Goal: Task Accomplishment & Management: Complete application form

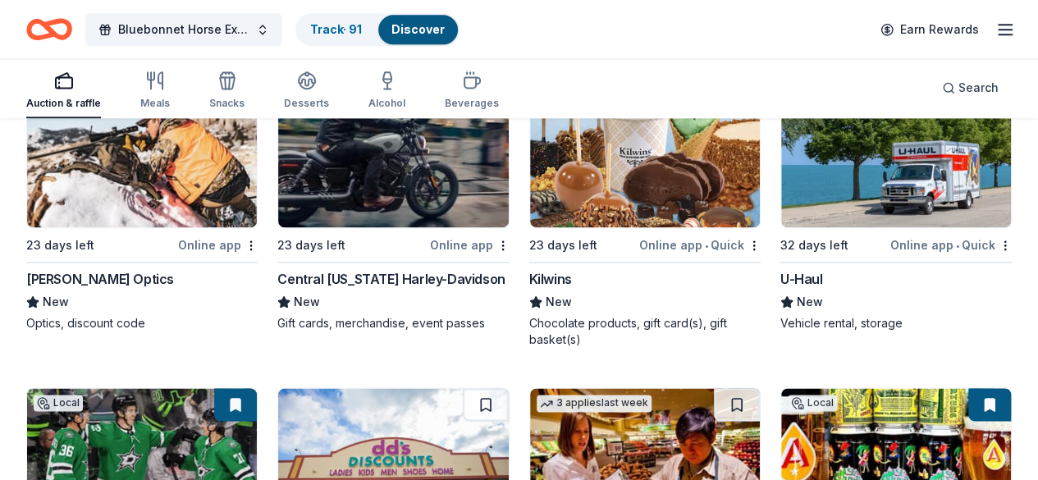
scroll to position [7352, 0]
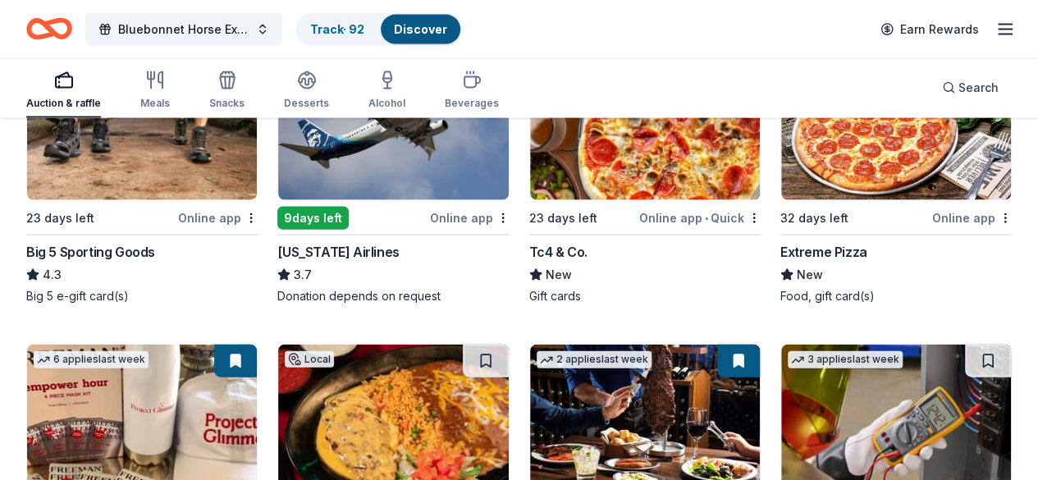
scroll to position [7974, 0]
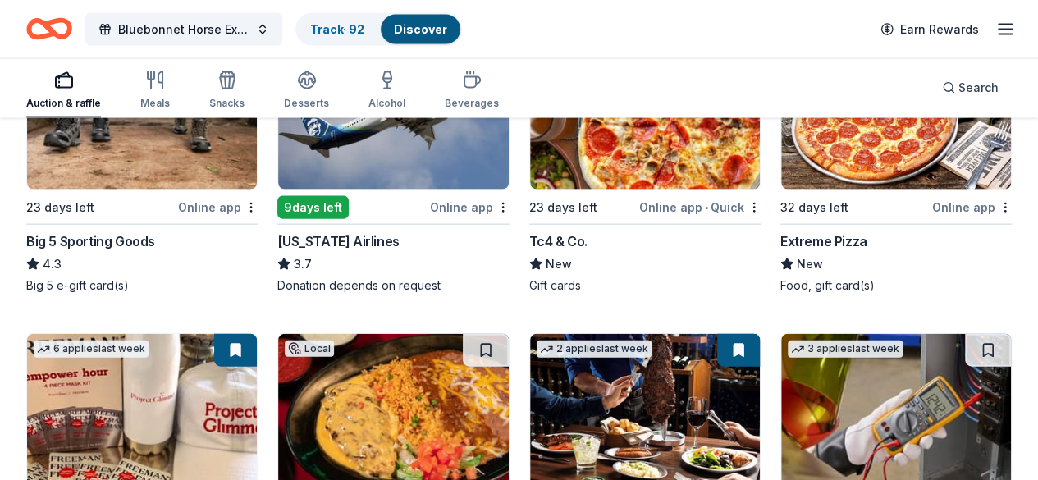
drag, startPoint x: 343, startPoint y: 278, endPoint x: 302, endPoint y: 139, distance: 144.6
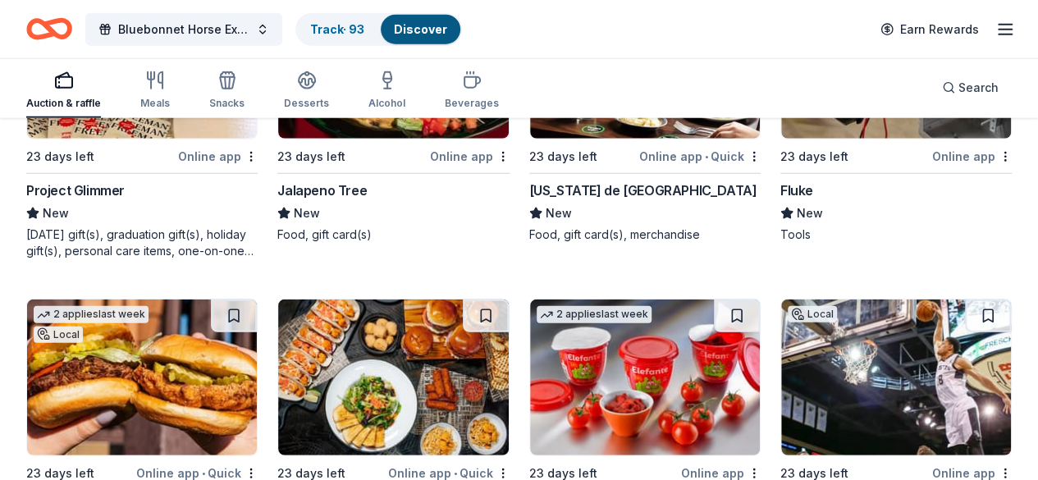
scroll to position [8292, 0]
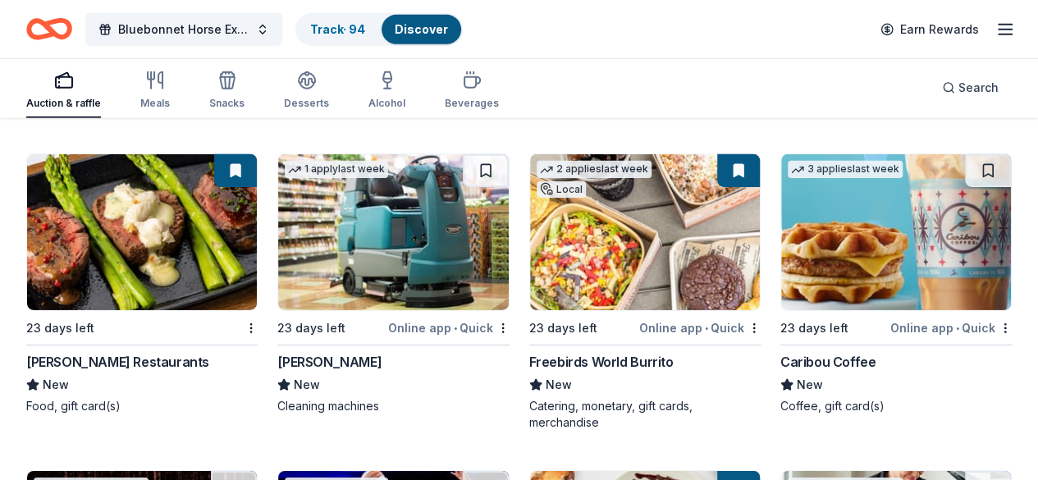
scroll to position [8894, 0]
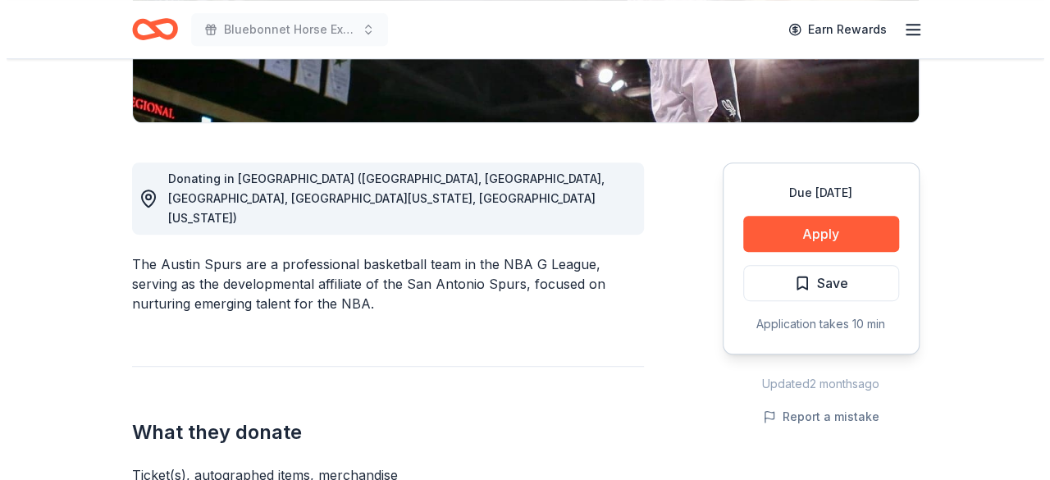
scroll to position [420, 0]
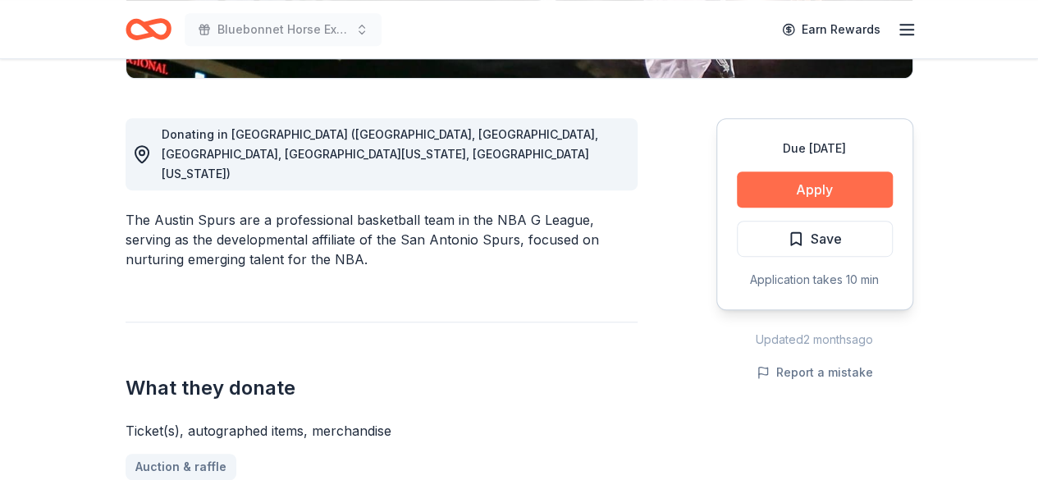
click at [825, 189] on button "Apply" at bounding box center [815, 189] width 156 height 36
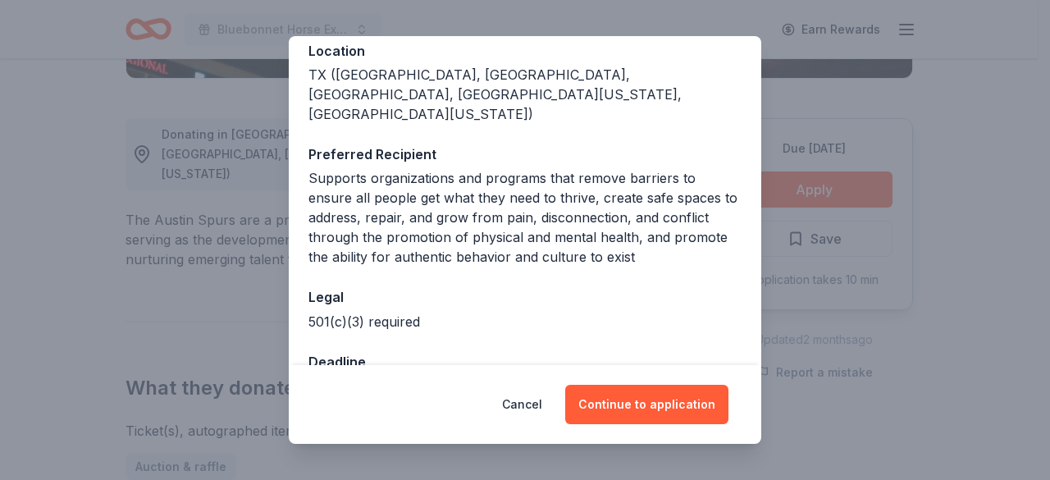
scroll to position [207, 0]
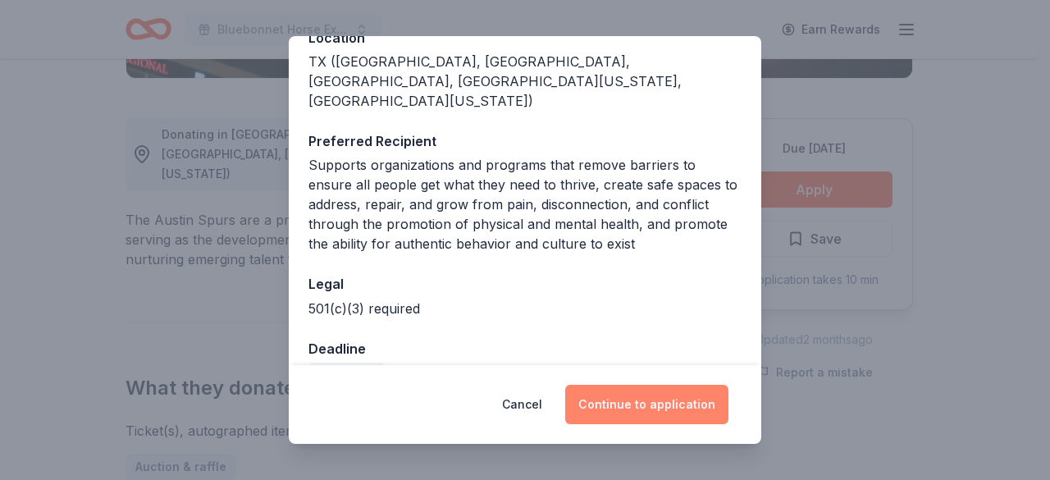
click at [648, 401] on button "Continue to application" at bounding box center [646, 404] width 163 height 39
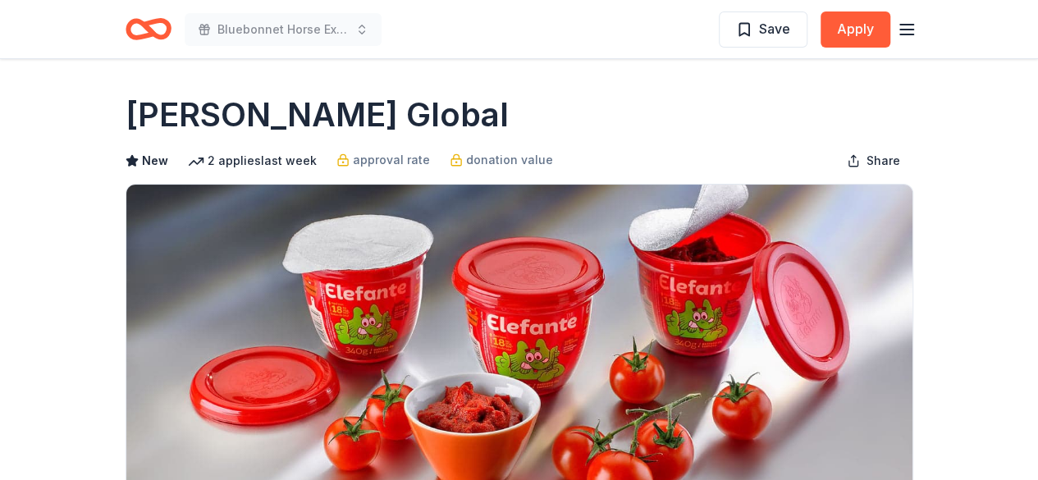
drag, startPoint x: 353, startPoint y: 103, endPoint x: 145, endPoint y: 137, distance: 210.3
click at [145, 137] on div "Berry Global New 2 applies last week approval rate donation value Share" at bounding box center [520, 295] width 788 height 407
drag, startPoint x: 133, startPoint y: 119, endPoint x: 364, endPoint y: 124, distance: 230.6
click at [364, 124] on div "Berry Global" at bounding box center [520, 115] width 788 height 46
click at [305, 121] on h1 "Berry Global" at bounding box center [317, 115] width 383 height 46
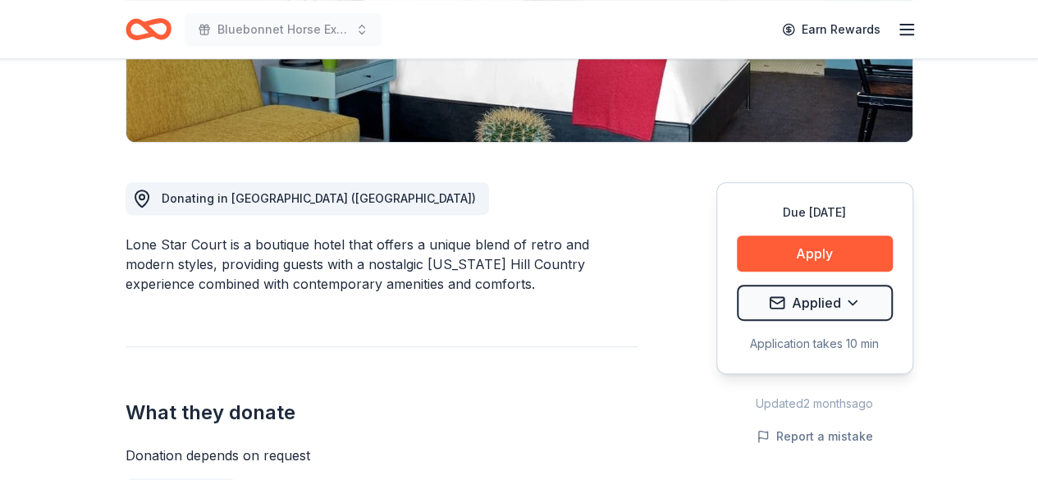
scroll to position [420, 0]
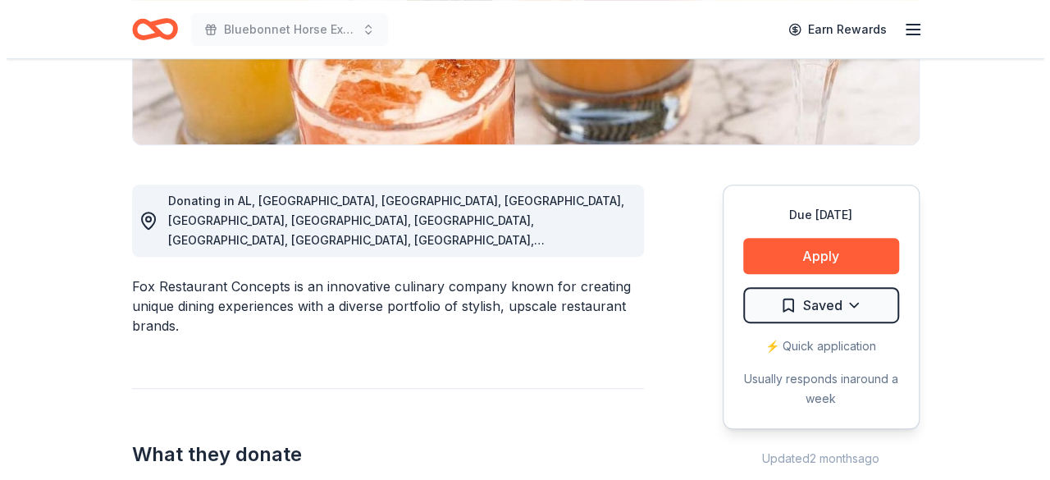
scroll to position [345, 0]
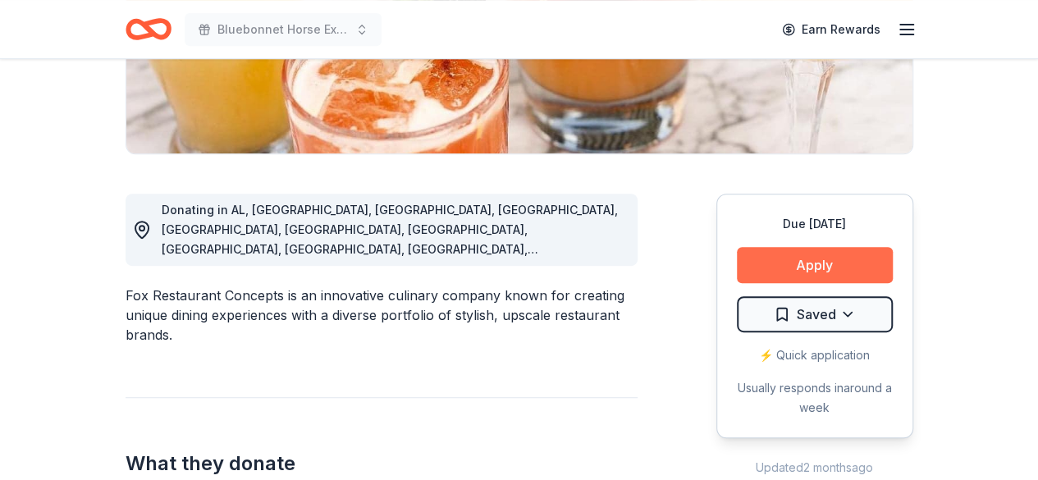
click at [814, 274] on button "Apply" at bounding box center [815, 265] width 156 height 36
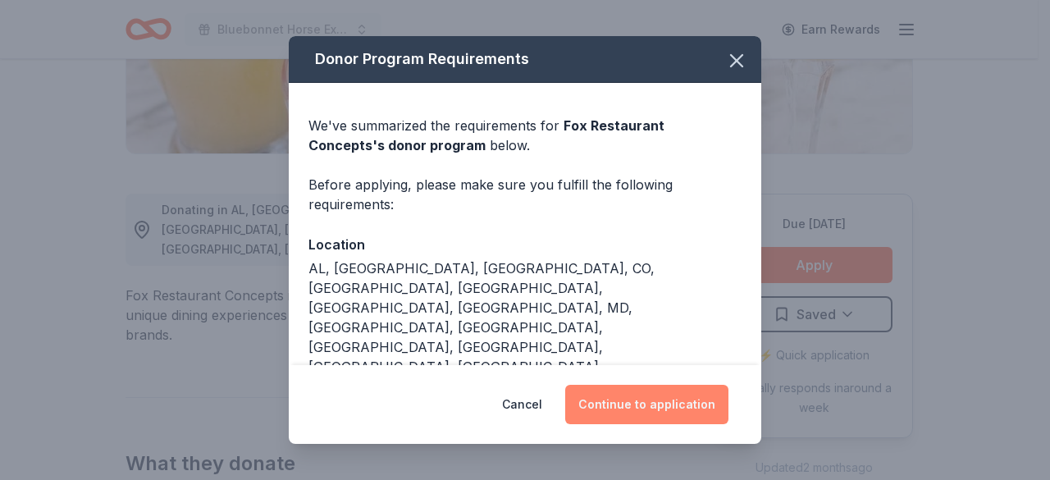
click at [635, 409] on button "Continue to application" at bounding box center [646, 404] width 163 height 39
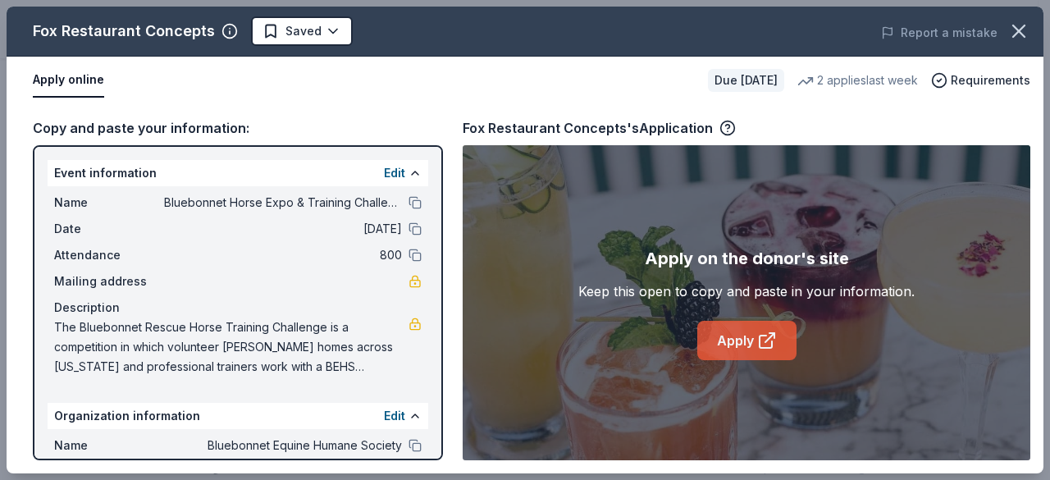
click at [777, 334] on link "Apply" at bounding box center [746, 340] width 99 height 39
click at [743, 326] on link "Apply" at bounding box center [746, 340] width 99 height 39
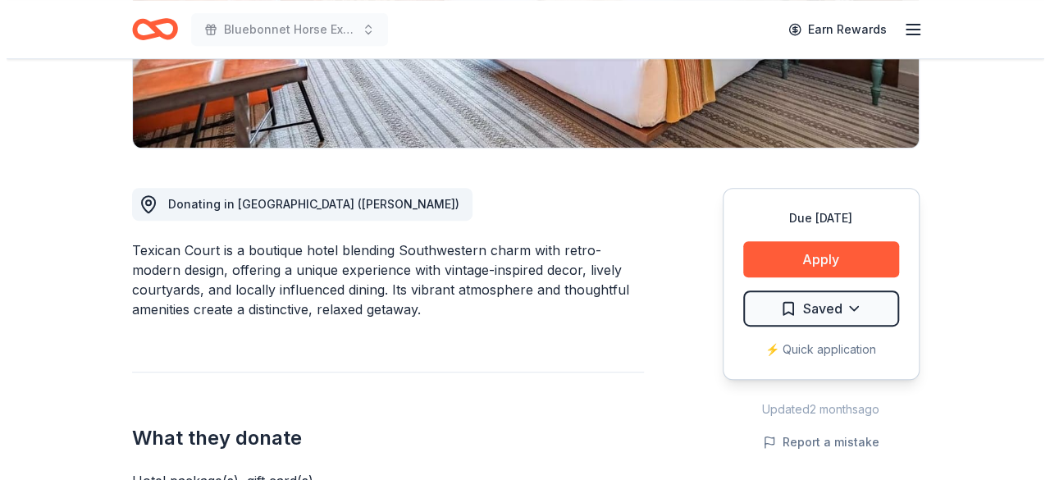
scroll to position [358, 0]
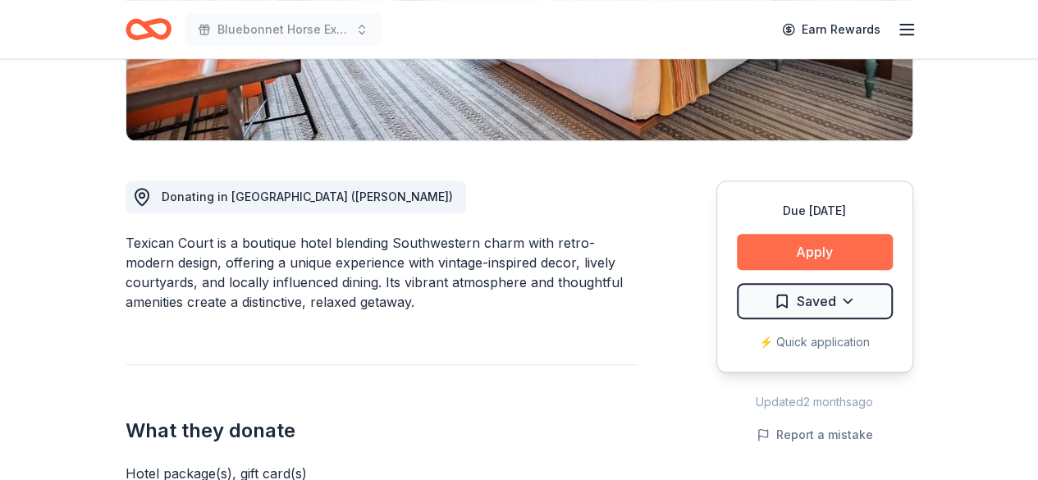
click at [801, 242] on button "Apply" at bounding box center [815, 252] width 156 height 36
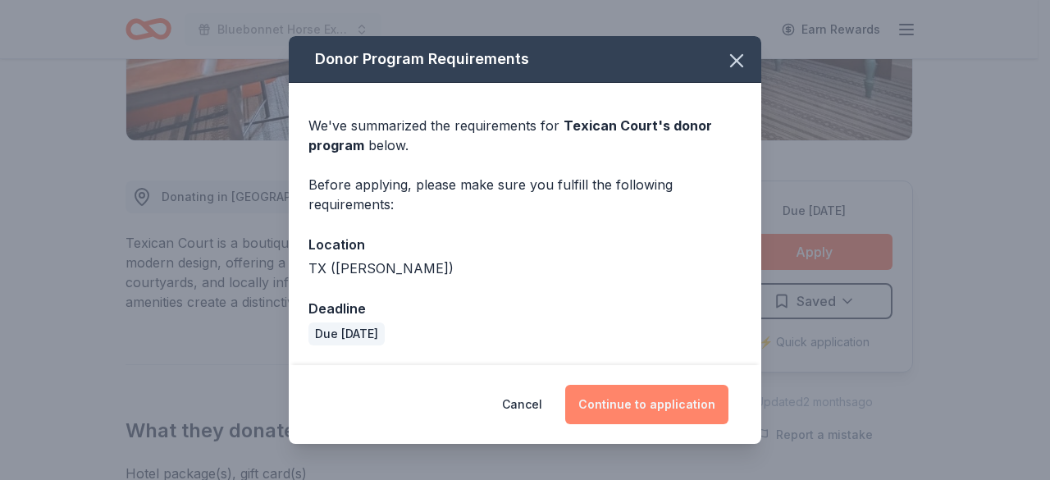
click at [688, 403] on button "Continue to application" at bounding box center [646, 404] width 163 height 39
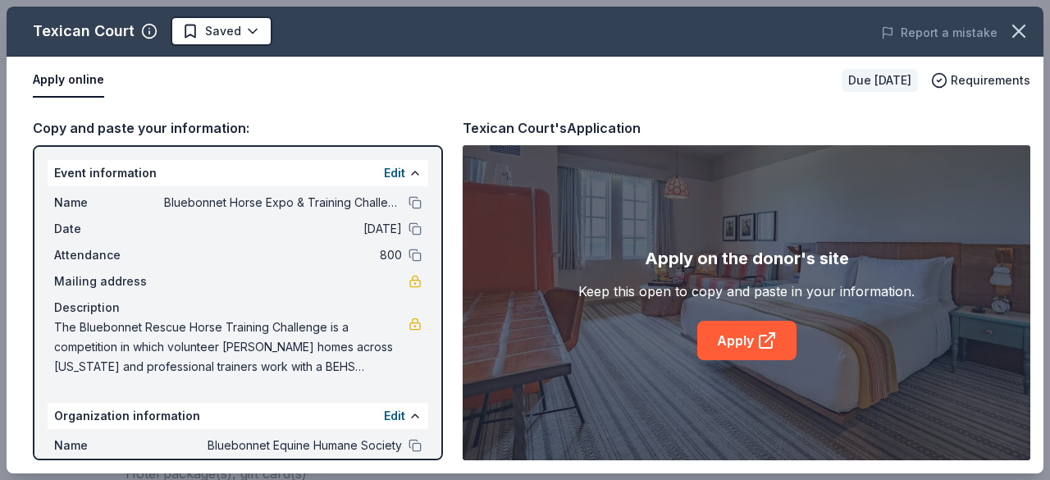
click at [775, 318] on div "Apply on the donor's site Keep this open to copy and paste in your information.…" at bounding box center [747, 302] width 336 height 115
click at [740, 346] on link "Apply" at bounding box center [746, 340] width 99 height 39
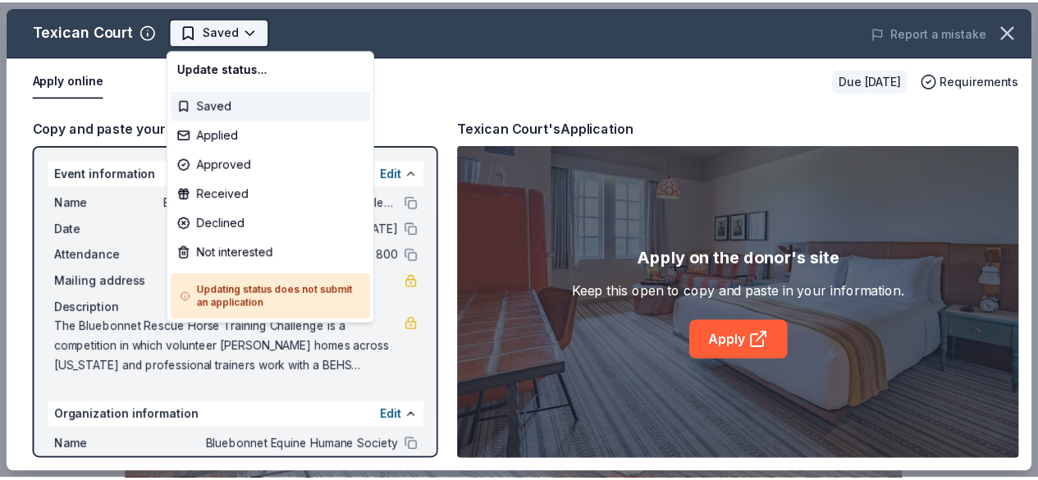
scroll to position [0, 0]
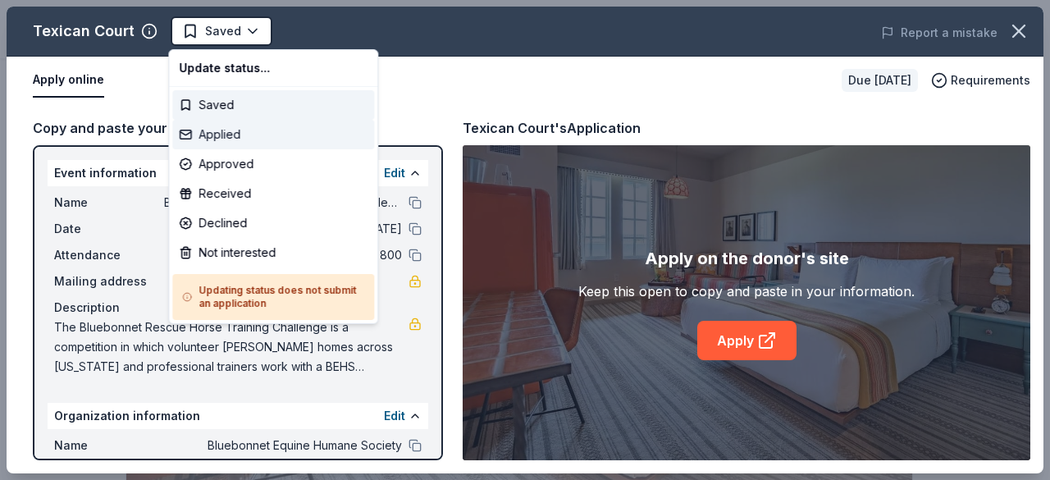
click at [242, 138] on div "Applied" at bounding box center [273, 135] width 202 height 30
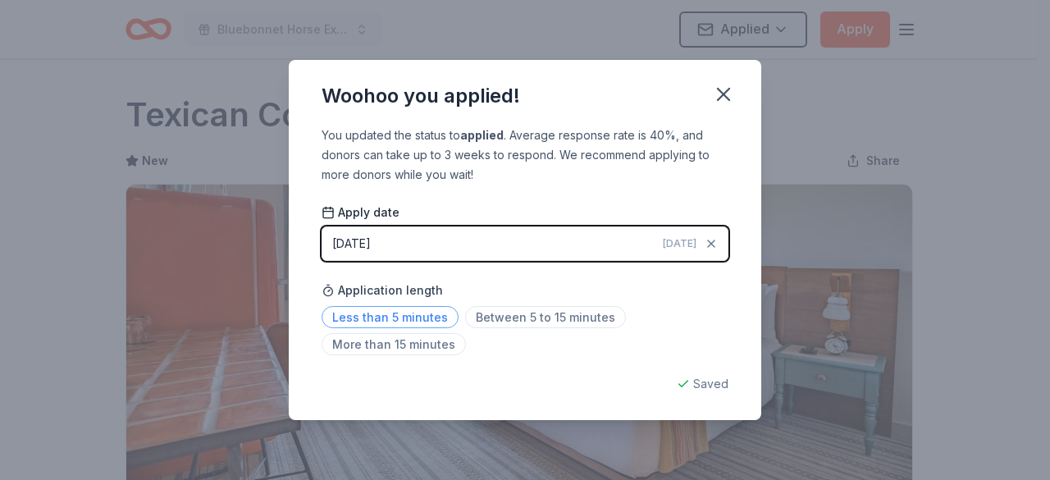
click at [412, 321] on span "Less than 5 minutes" at bounding box center [390, 317] width 137 height 22
click at [718, 103] on icon "button" at bounding box center [723, 94] width 23 height 23
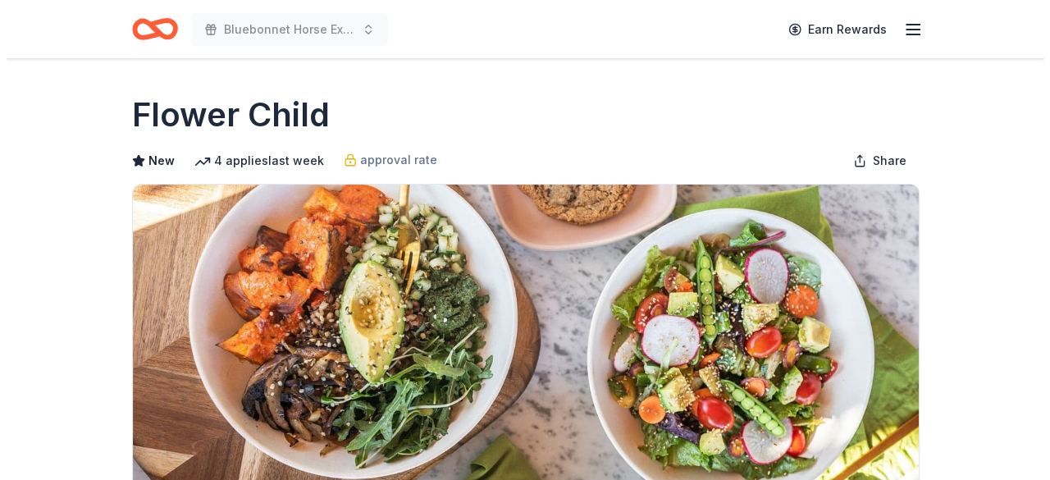
scroll to position [420, 0]
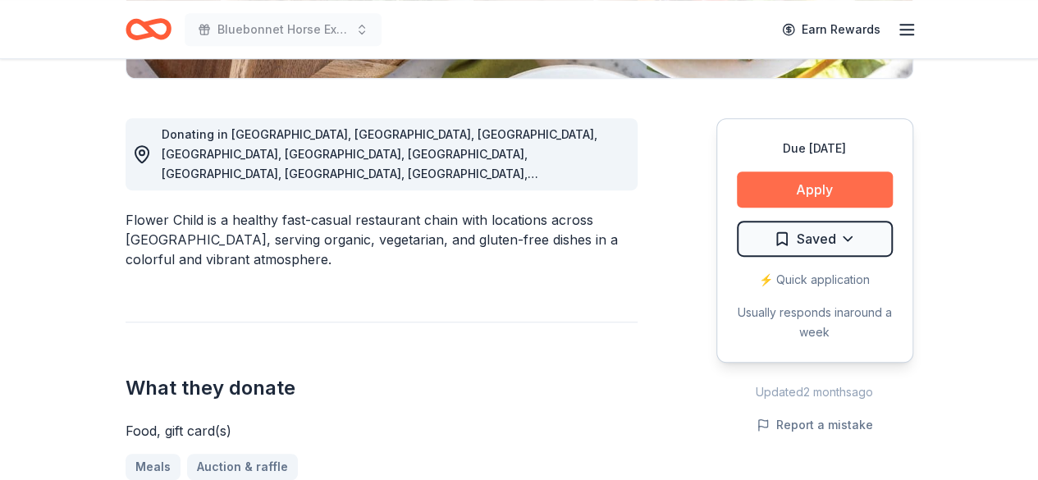
click at [833, 175] on button "Apply" at bounding box center [815, 189] width 156 height 36
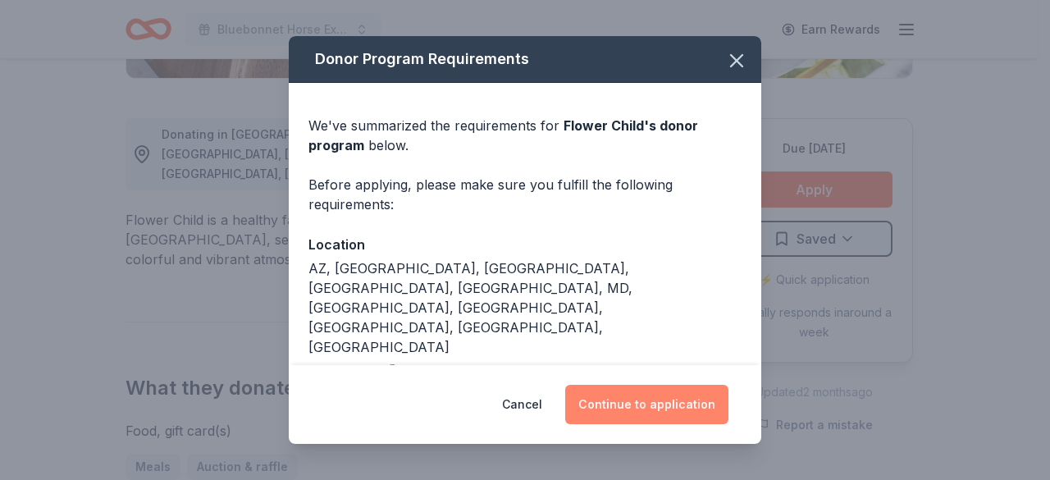
click at [613, 404] on button "Continue to application" at bounding box center [646, 404] width 163 height 39
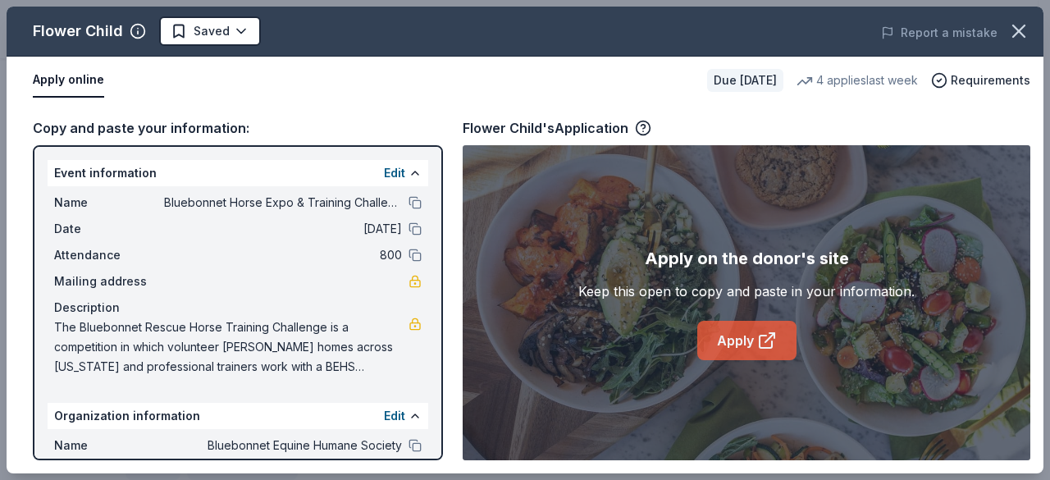
click at [783, 350] on link "Apply" at bounding box center [746, 340] width 99 height 39
